Goal: Task Accomplishment & Management: Manage account settings

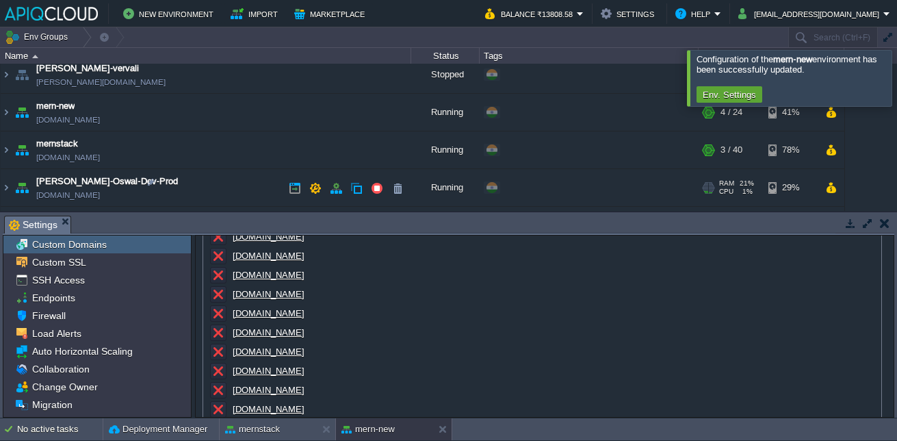
scroll to position [45, 0]
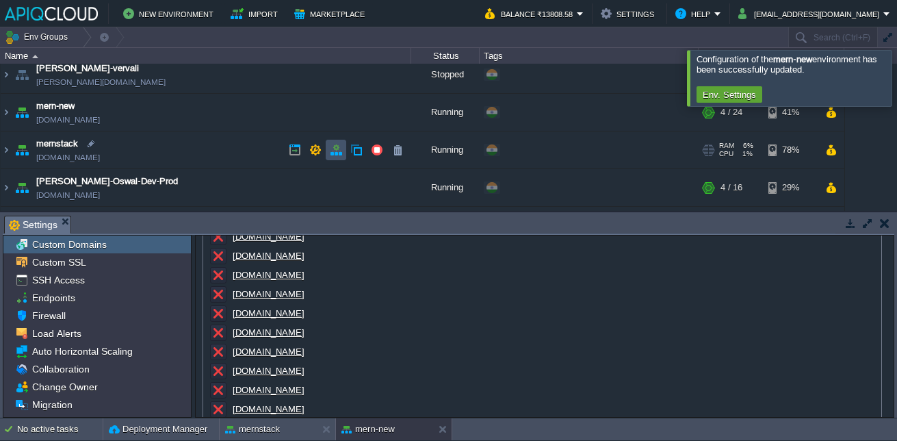
click at [336, 153] on button "button" at bounding box center [336, 150] width 12 height 12
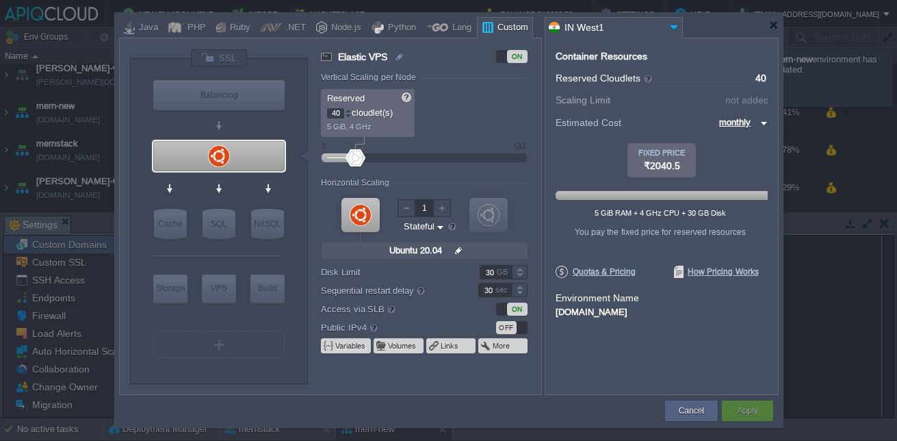
drag, startPoint x: 343, startPoint y: 115, endPoint x: 303, endPoint y: 112, distance: 39.8
click at [303, 112] on div "VM Balancing VM VPS VM Cache VM SQL VM NoSQL VM Storage VM VPS VM Build VM SSL …" at bounding box center [335, 221] width 411 height 345
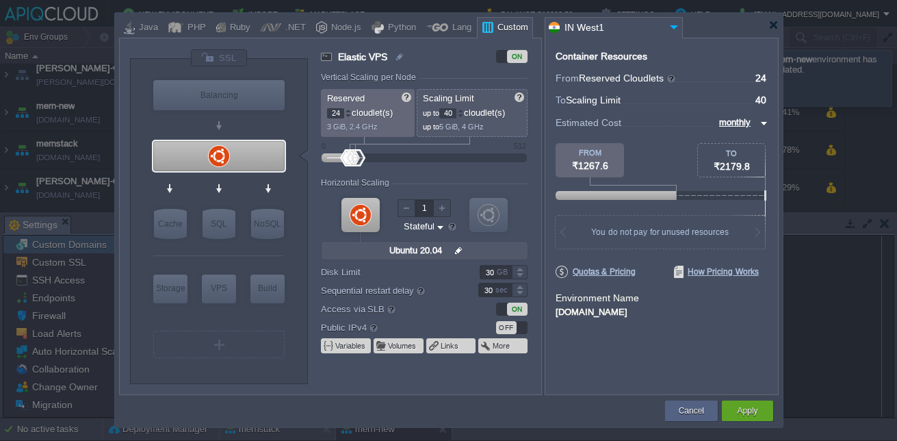
type input "24"
drag, startPoint x: 456, startPoint y: 115, endPoint x: 417, endPoint y: 94, distance: 44.1
click at [417, 94] on div "Scaling Limit up to 40 cloudlet(s) up to 5 GiB, 4 GHz" at bounding box center [472, 113] width 111 height 48
type input "24"
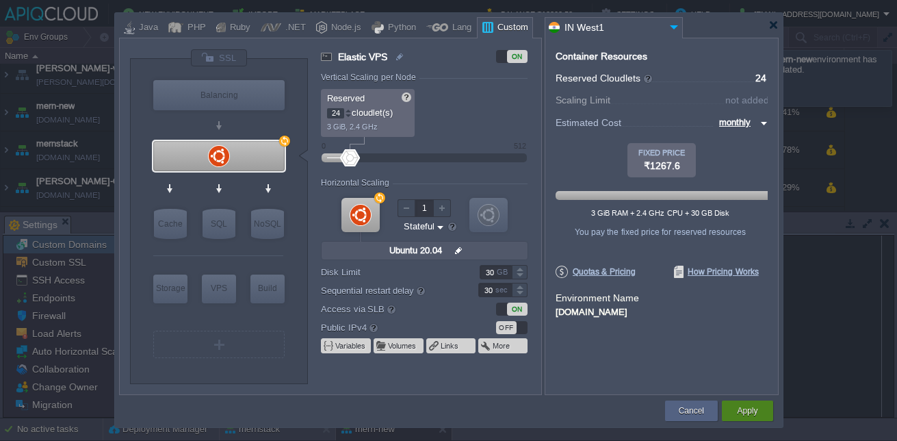
click at [738, 411] on button "Apply" at bounding box center [747, 411] width 21 height 14
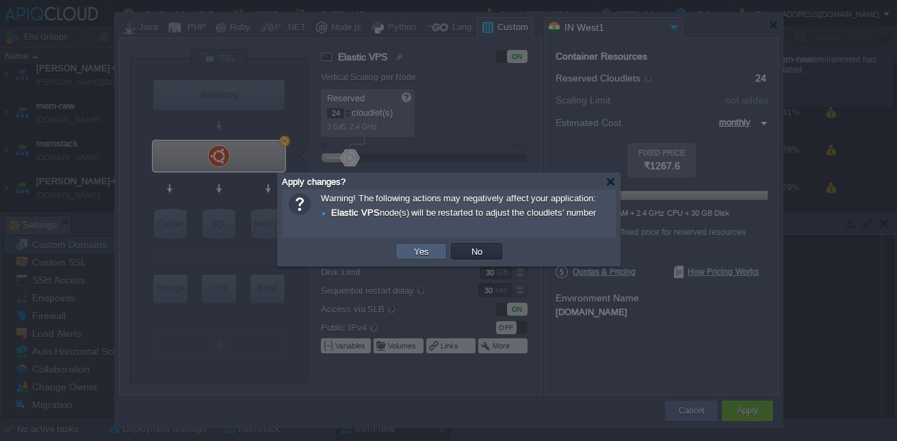
click at [406, 251] on td "Yes" at bounding box center [421, 251] width 51 height 16
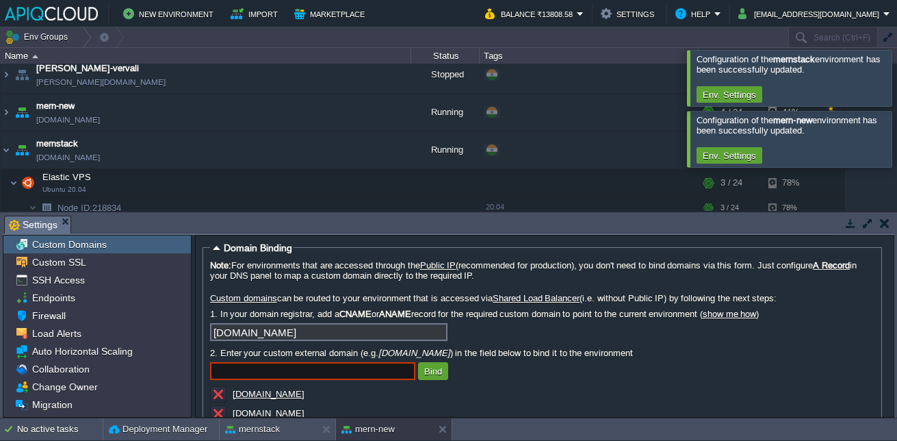
scroll to position [0, 0]
click at [7, 114] on img at bounding box center [6, 112] width 11 height 37
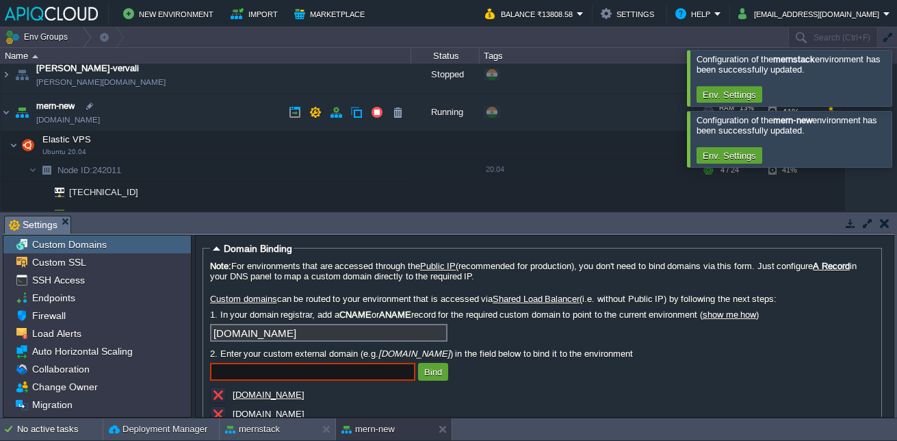
click at [12, 115] on td "mern-new [DOMAIN_NAME]" at bounding box center [206, 113] width 411 height 38
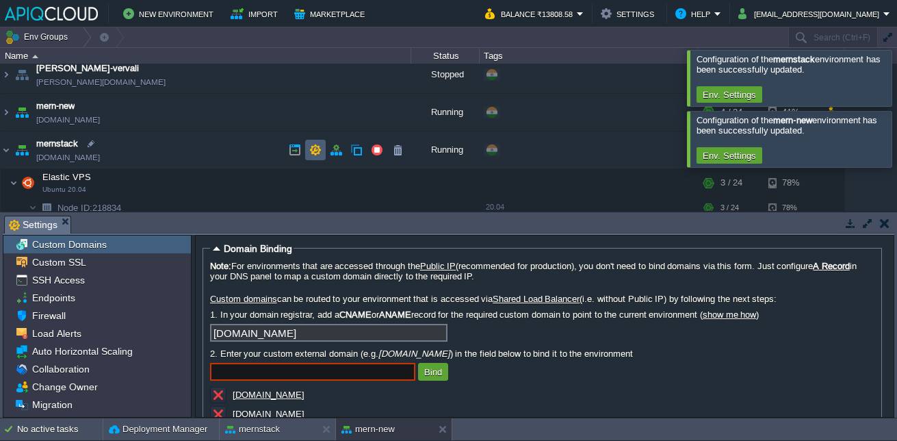
click at [310, 153] on button "button" at bounding box center [315, 150] width 12 height 12
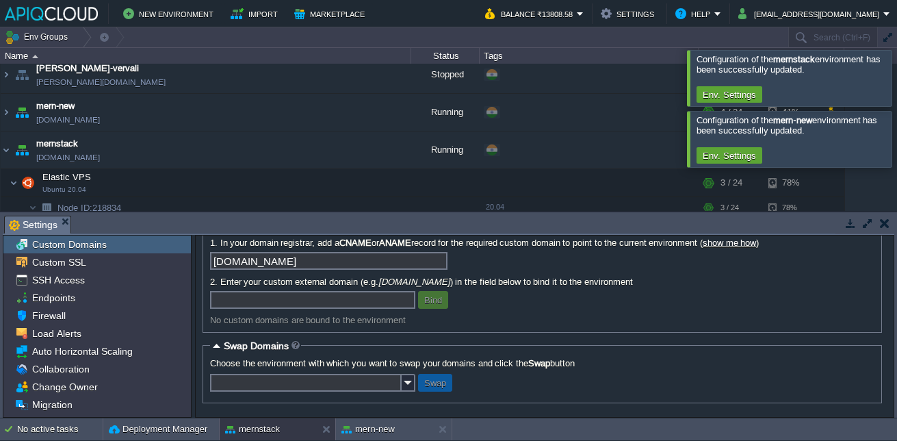
scroll to position [78, 0]
click at [374, 377] on input "text" at bounding box center [306, 383] width 192 height 18
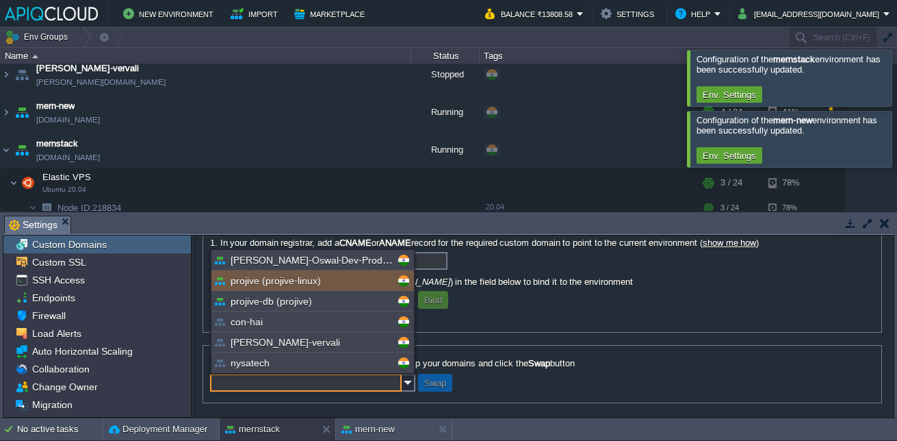
click at [526, 337] on form "Domain Binding Note: For environments that are accessed through the Public IP (…" at bounding box center [545, 325] width 698 height 181
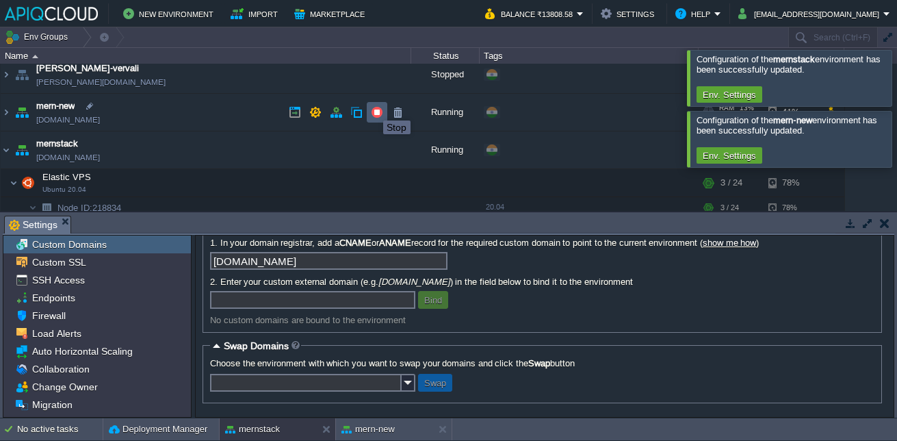
click at [373, 108] on button "button" at bounding box center [377, 112] width 12 height 12
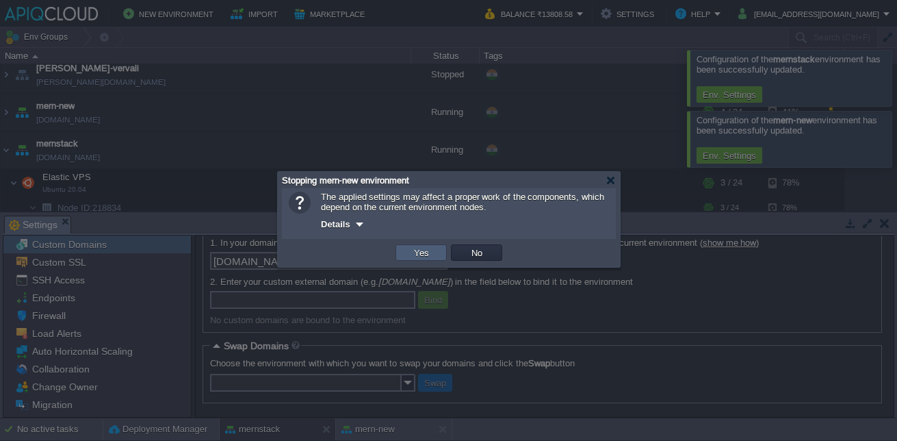
click at [407, 250] on td "Yes" at bounding box center [421, 252] width 51 height 16
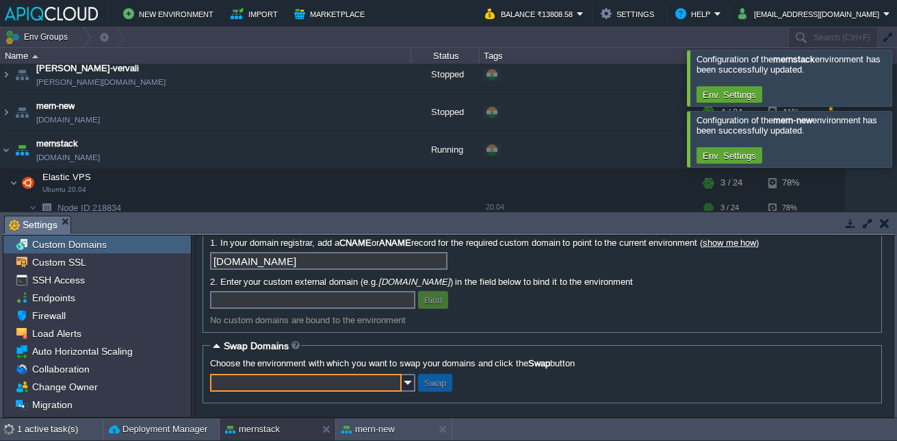
click at [381, 381] on input "text" at bounding box center [306, 383] width 192 height 18
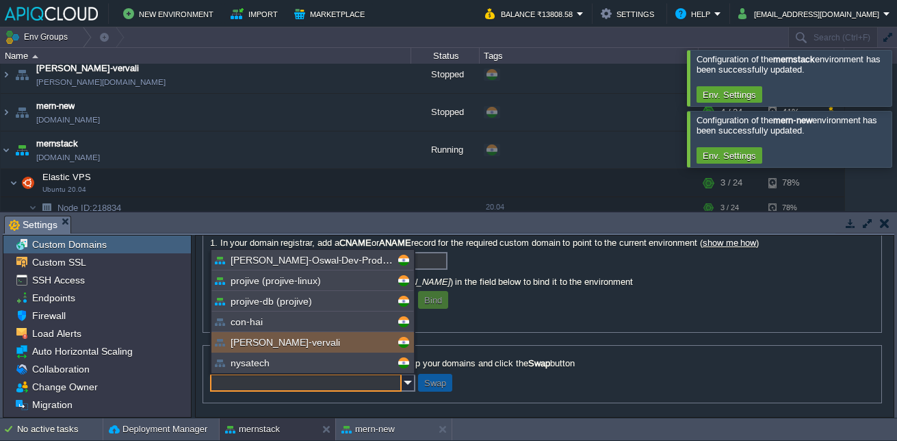
click at [489, 340] on fieldset "Swap Domains Choose the environment with which you want to swap your domains an…" at bounding box center [543, 372] width 680 height 64
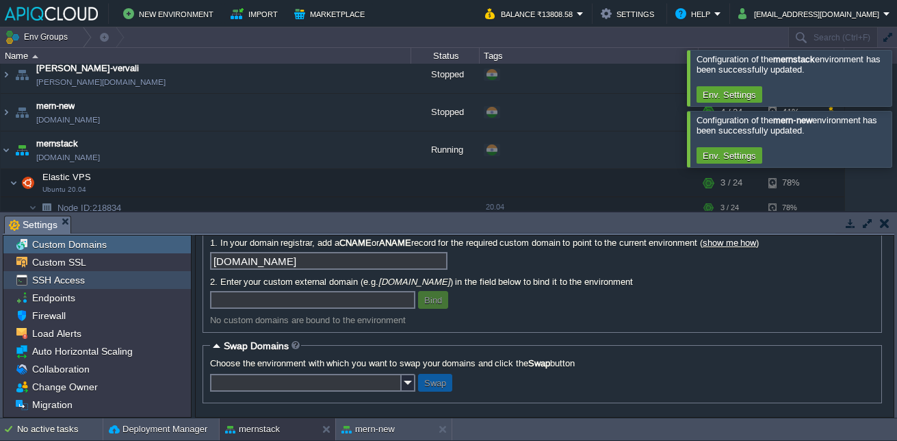
click at [113, 272] on div "SSH Access" at bounding box center [97, 280] width 188 height 18
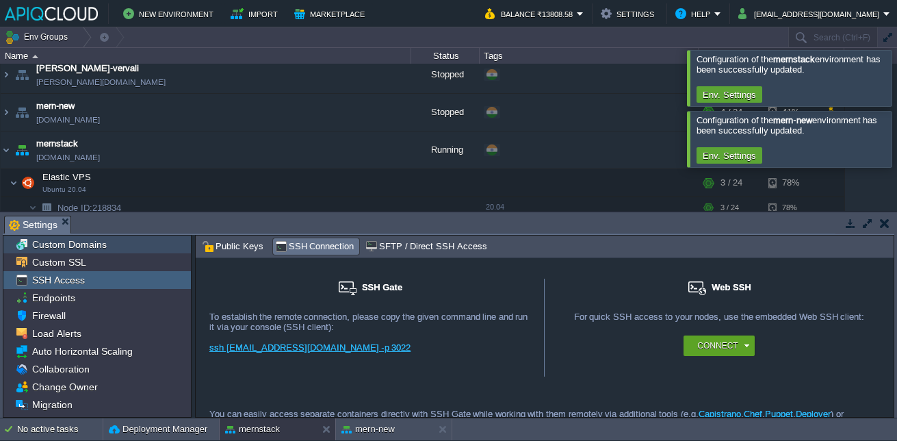
click at [113, 240] on div "Custom Domains" at bounding box center [97, 244] width 188 height 18
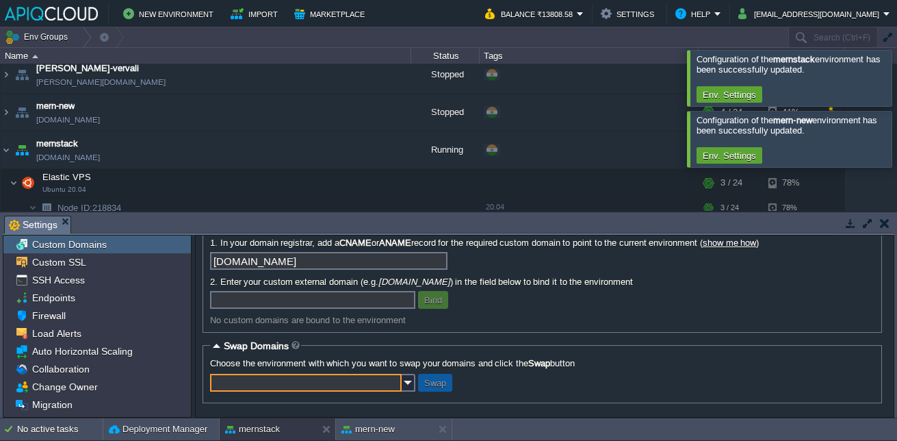
click at [378, 376] on input "text" at bounding box center [306, 383] width 192 height 18
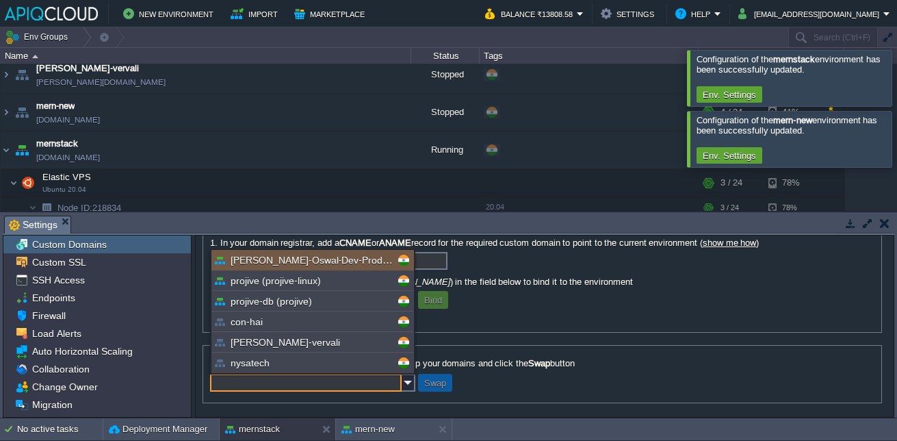
click at [378, 376] on body "New Environment Import Marketplace Bonus ₹0.00 Upgrade Account Balance ₹13808.5…" at bounding box center [448, 220] width 897 height 441
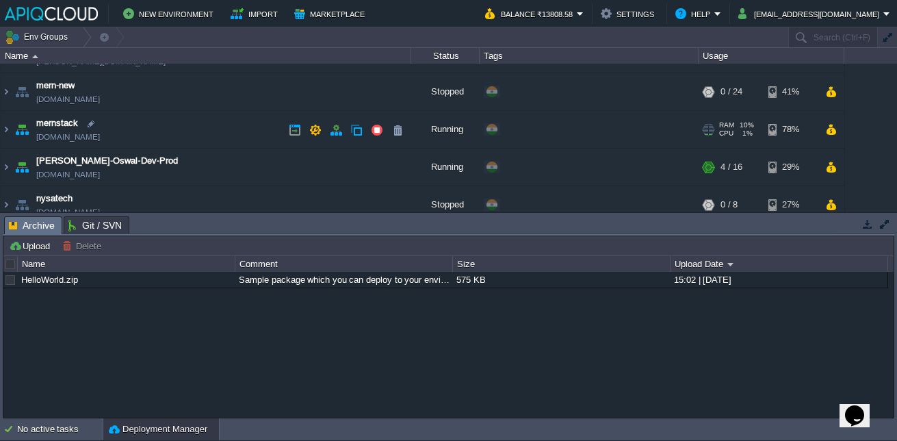
scroll to position [64, 0]
click at [3, 133] on img at bounding box center [6, 130] width 11 height 37
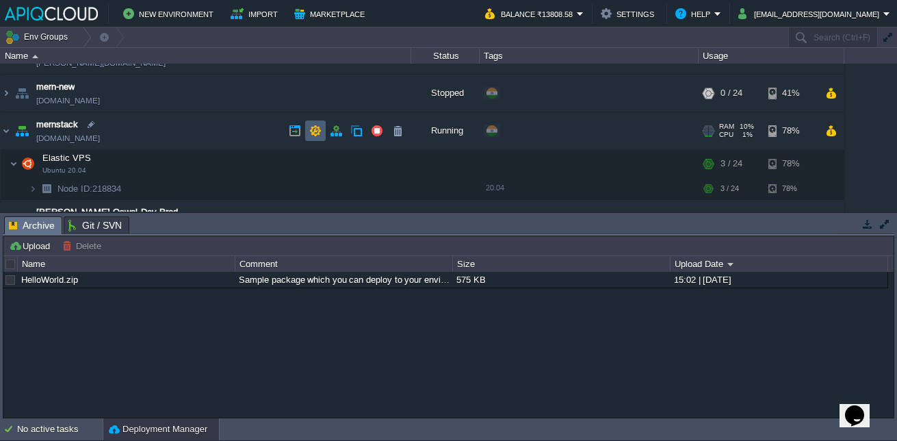
click at [317, 129] on button "button" at bounding box center [315, 131] width 12 height 12
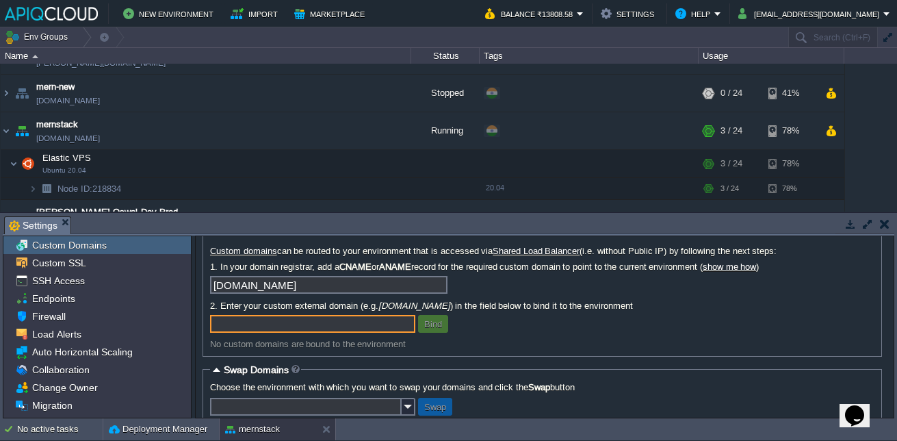
scroll to position [53, 0]
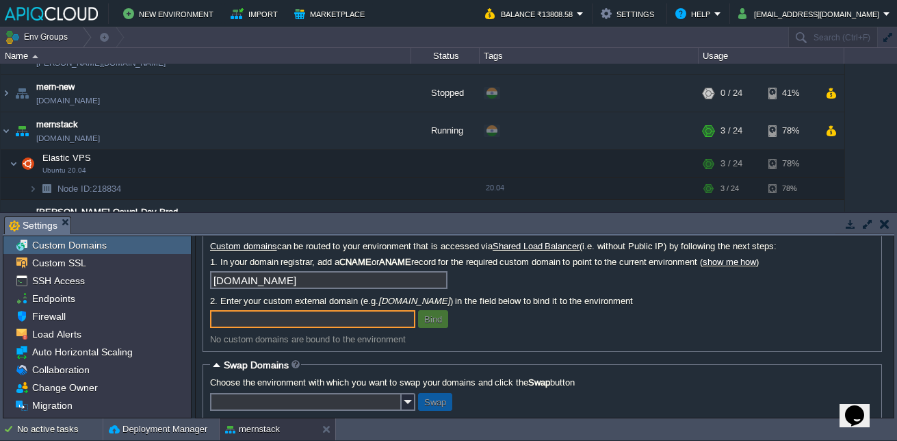
click at [359, 411] on input "text" at bounding box center [306, 402] width 192 height 18
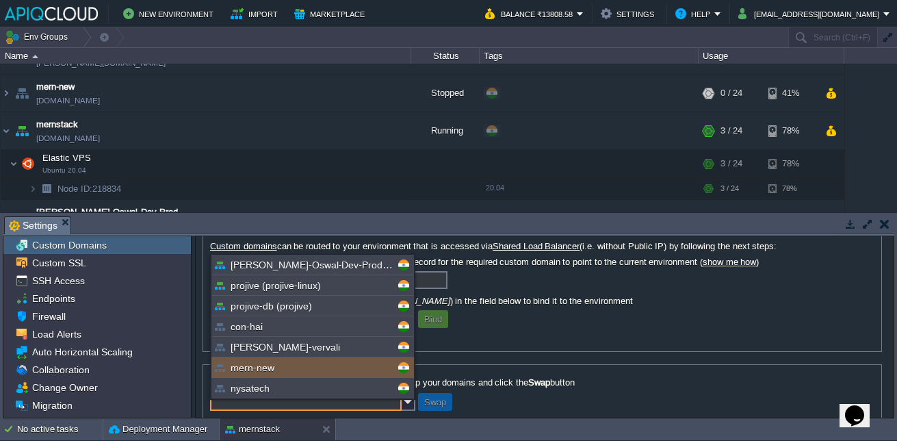
click at [363, 372] on div "mern-new" at bounding box center [313, 367] width 203 height 21
type input "mern-new"
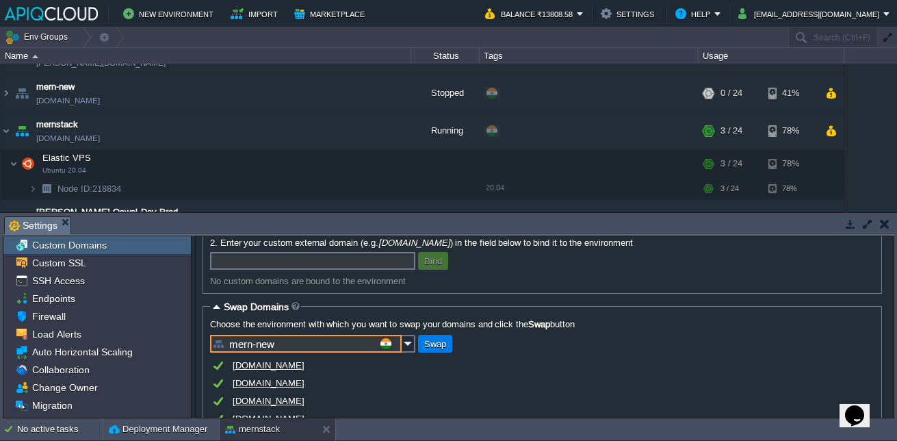
scroll to position [114, 0]
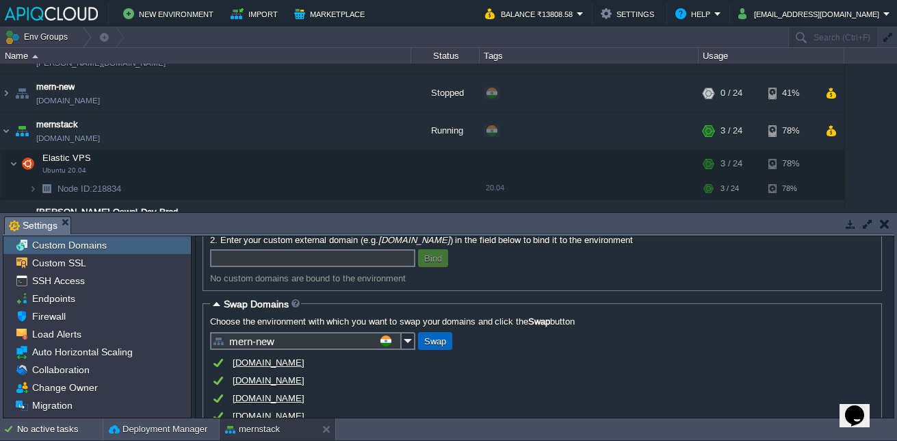
click at [446, 347] on button "Swap" at bounding box center [435, 341] width 30 height 12
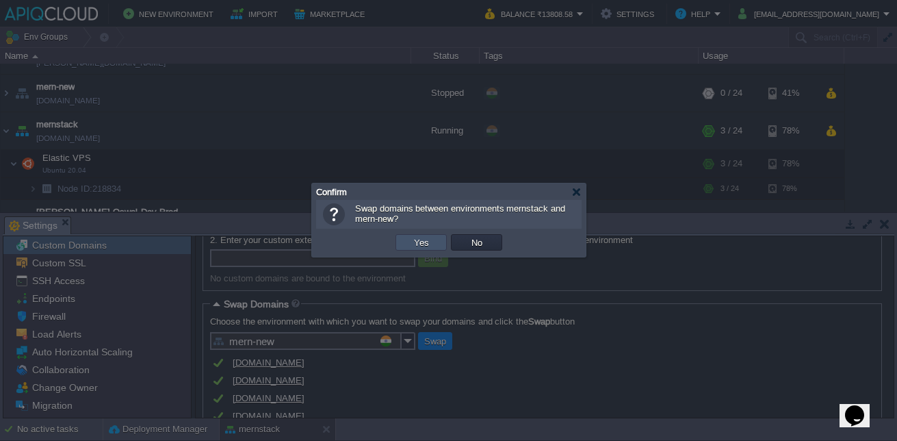
click at [429, 238] on button "Yes" at bounding box center [421, 242] width 23 height 12
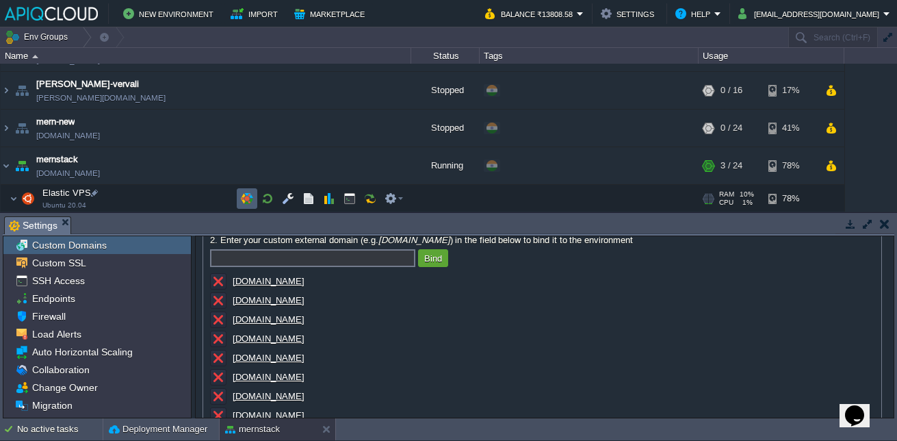
scroll to position [31, 0]
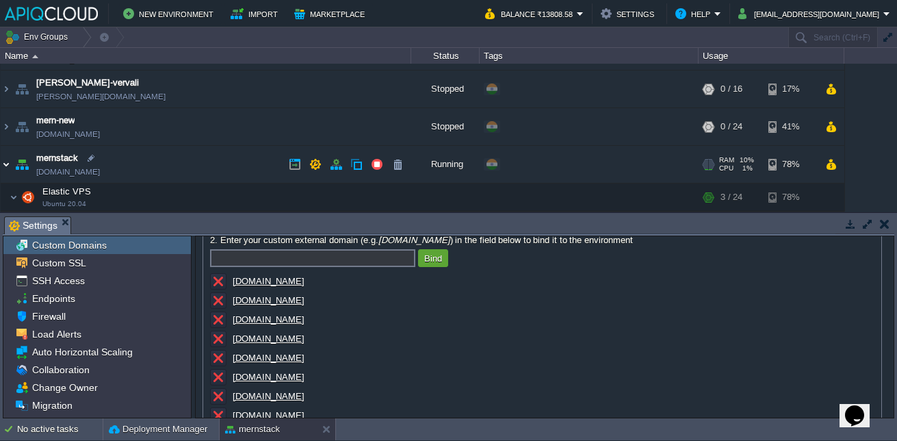
click at [4, 164] on img at bounding box center [6, 164] width 11 height 37
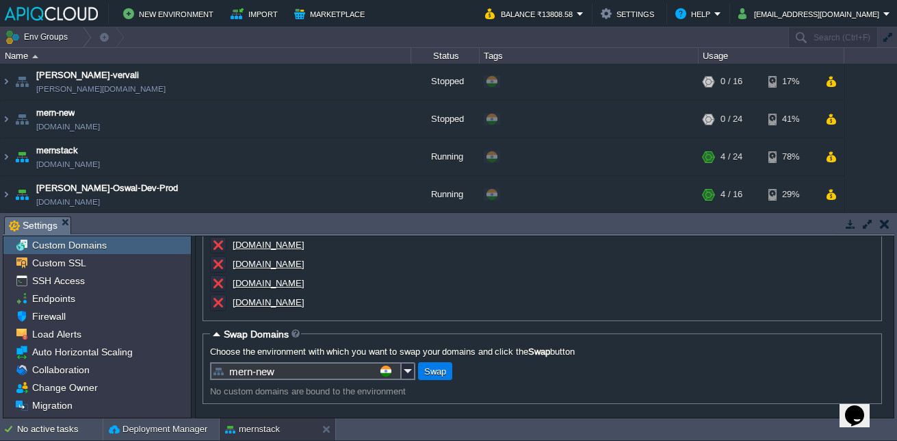
scroll to position [559, 0]
